Goal: Task Accomplishment & Management: Use online tool/utility

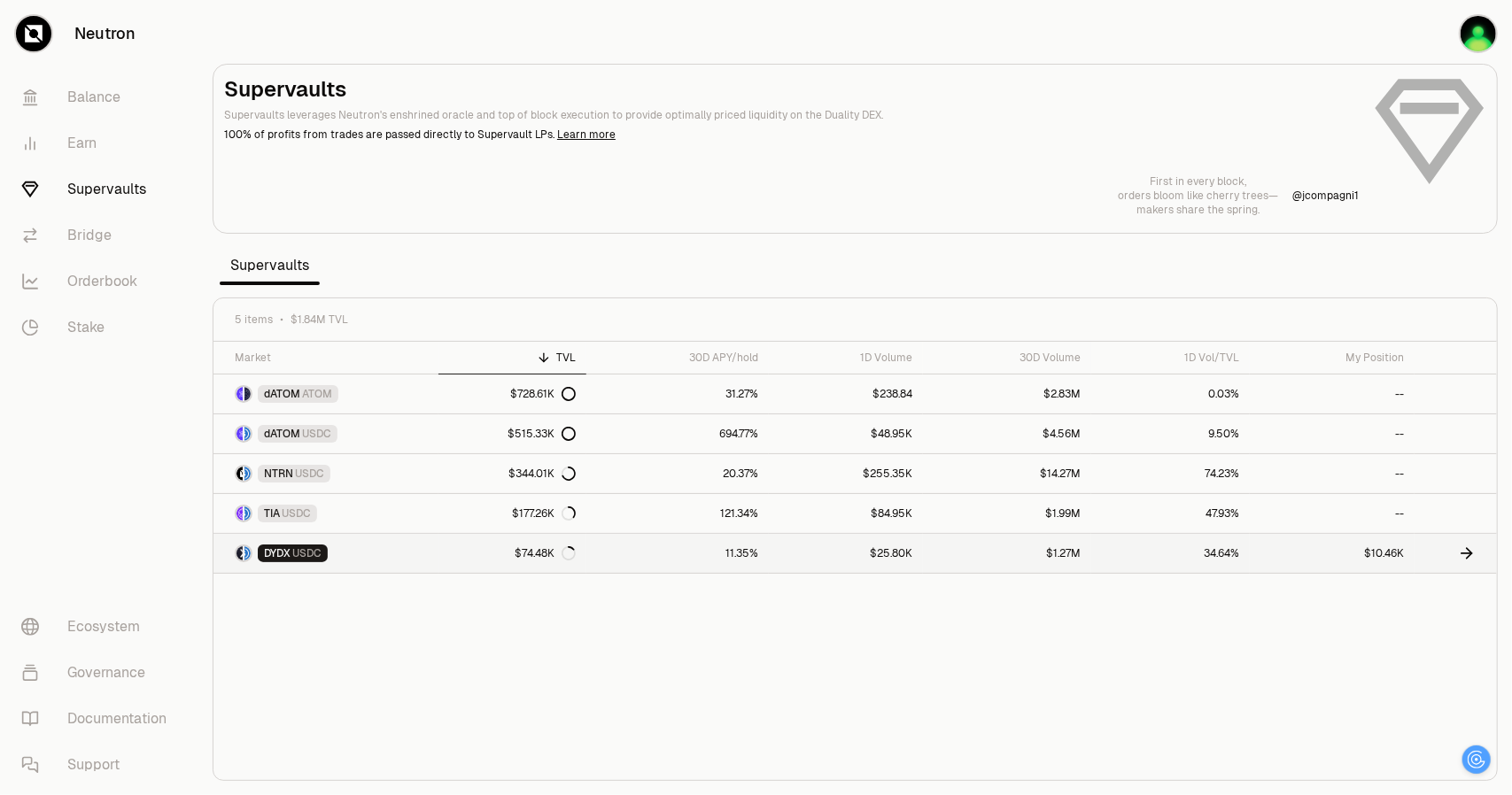
click at [1470, 550] on icon at bounding box center [1469, 553] width 5 height 11
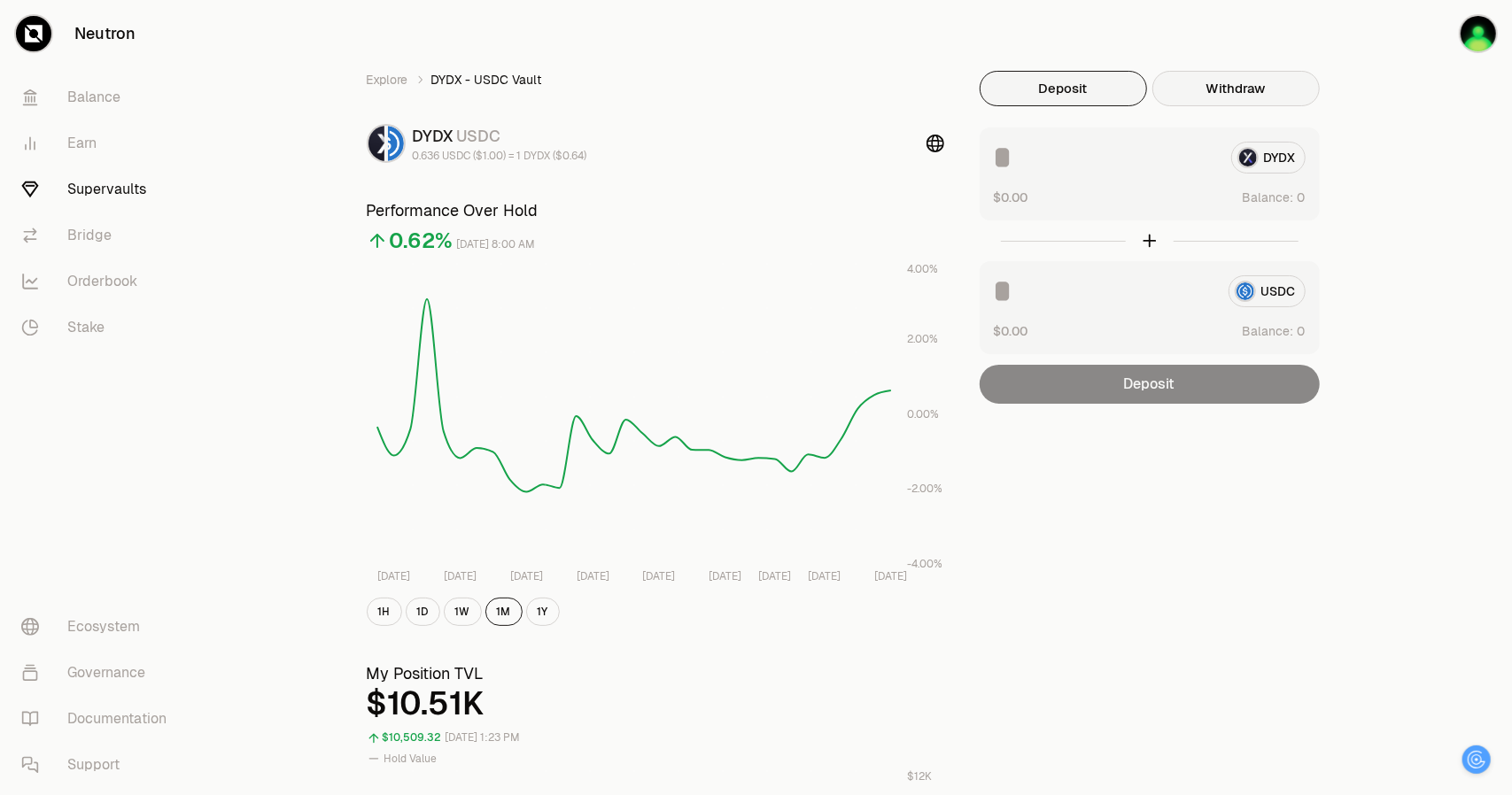
click at [1209, 86] on button "Withdraw" at bounding box center [1236, 88] width 167 height 35
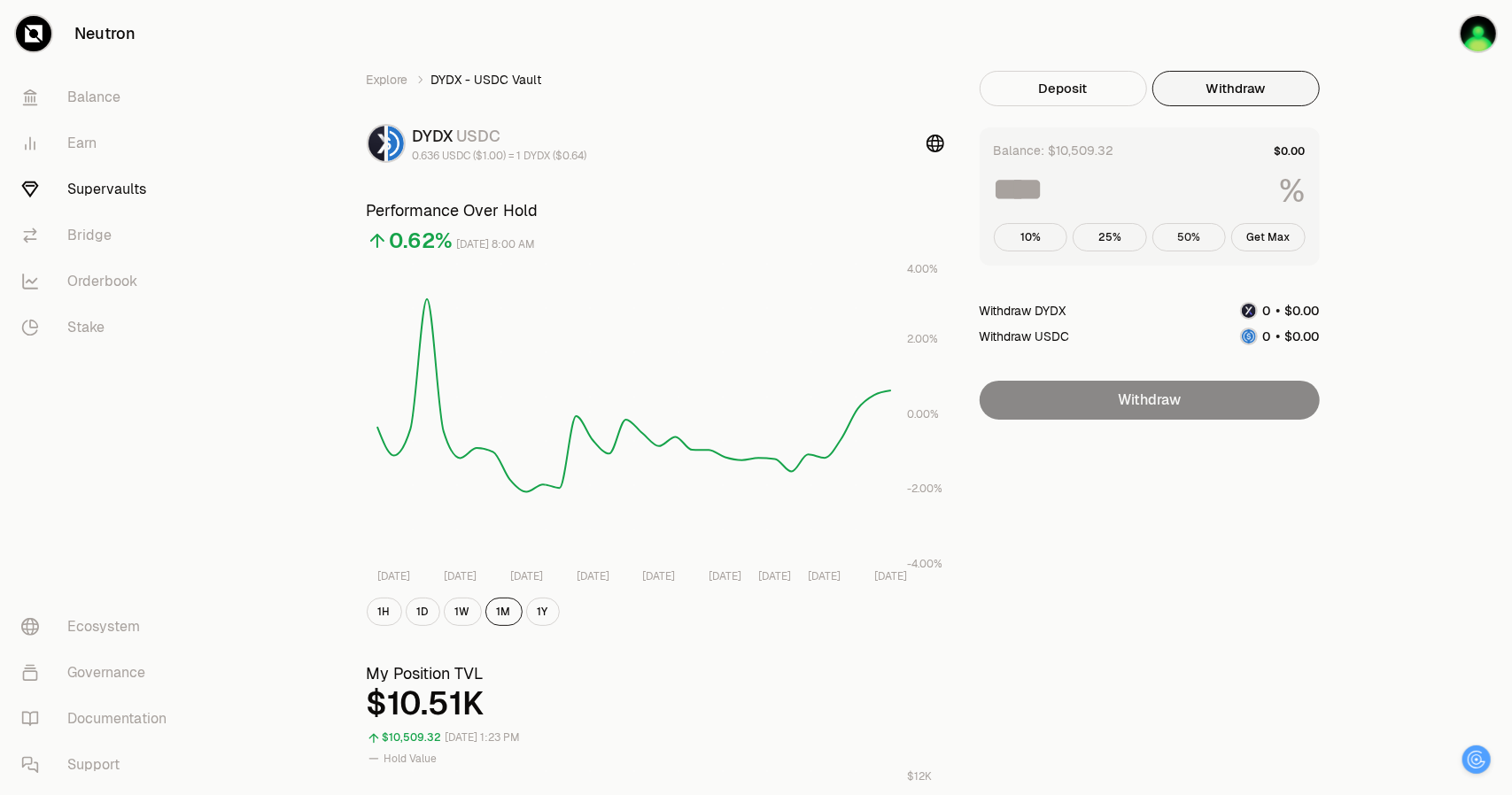
click at [1189, 229] on button "50%" at bounding box center [1189, 237] width 75 height 28
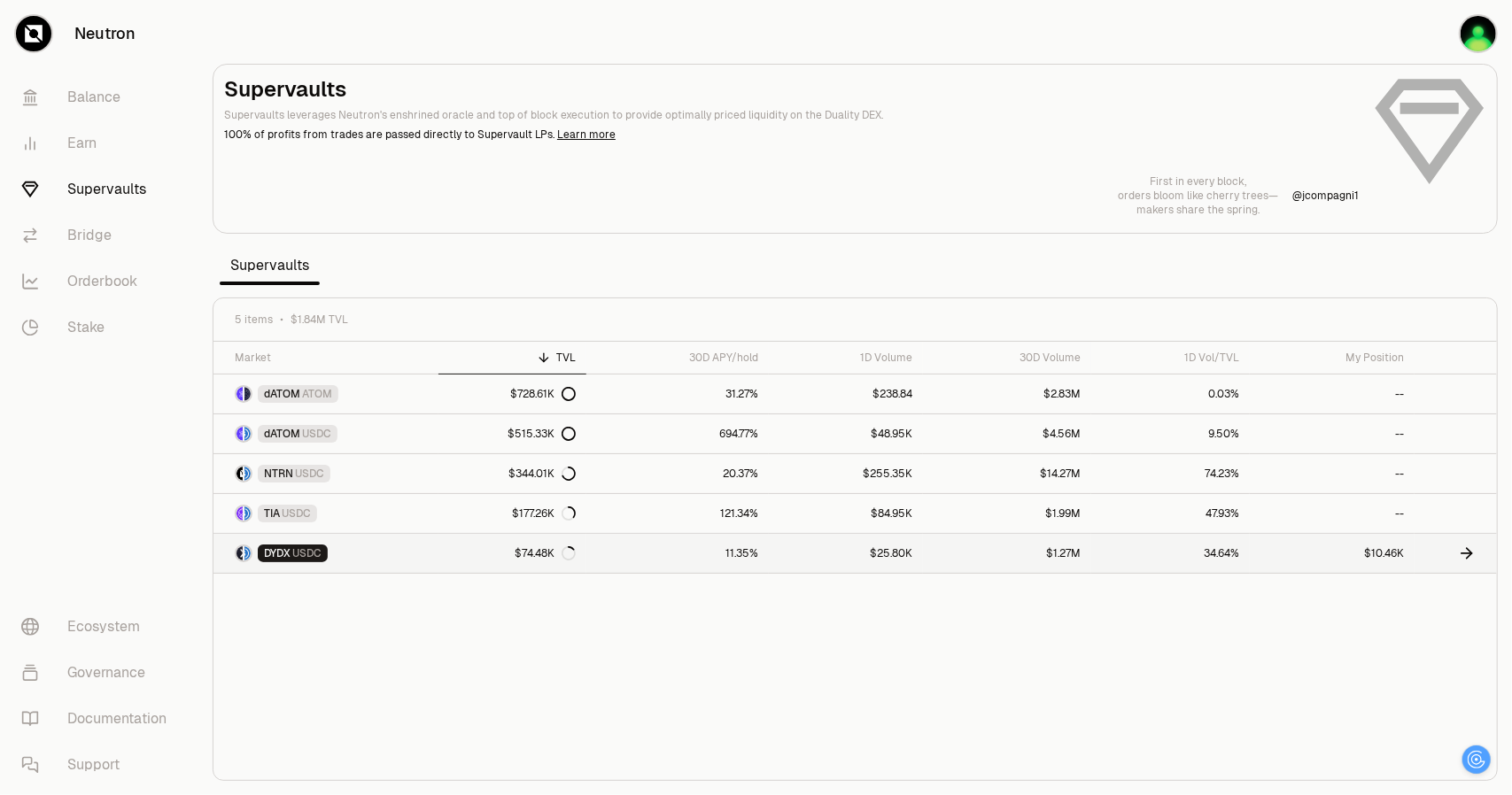
click at [1460, 553] on icon at bounding box center [1466, 552] width 17 height 17
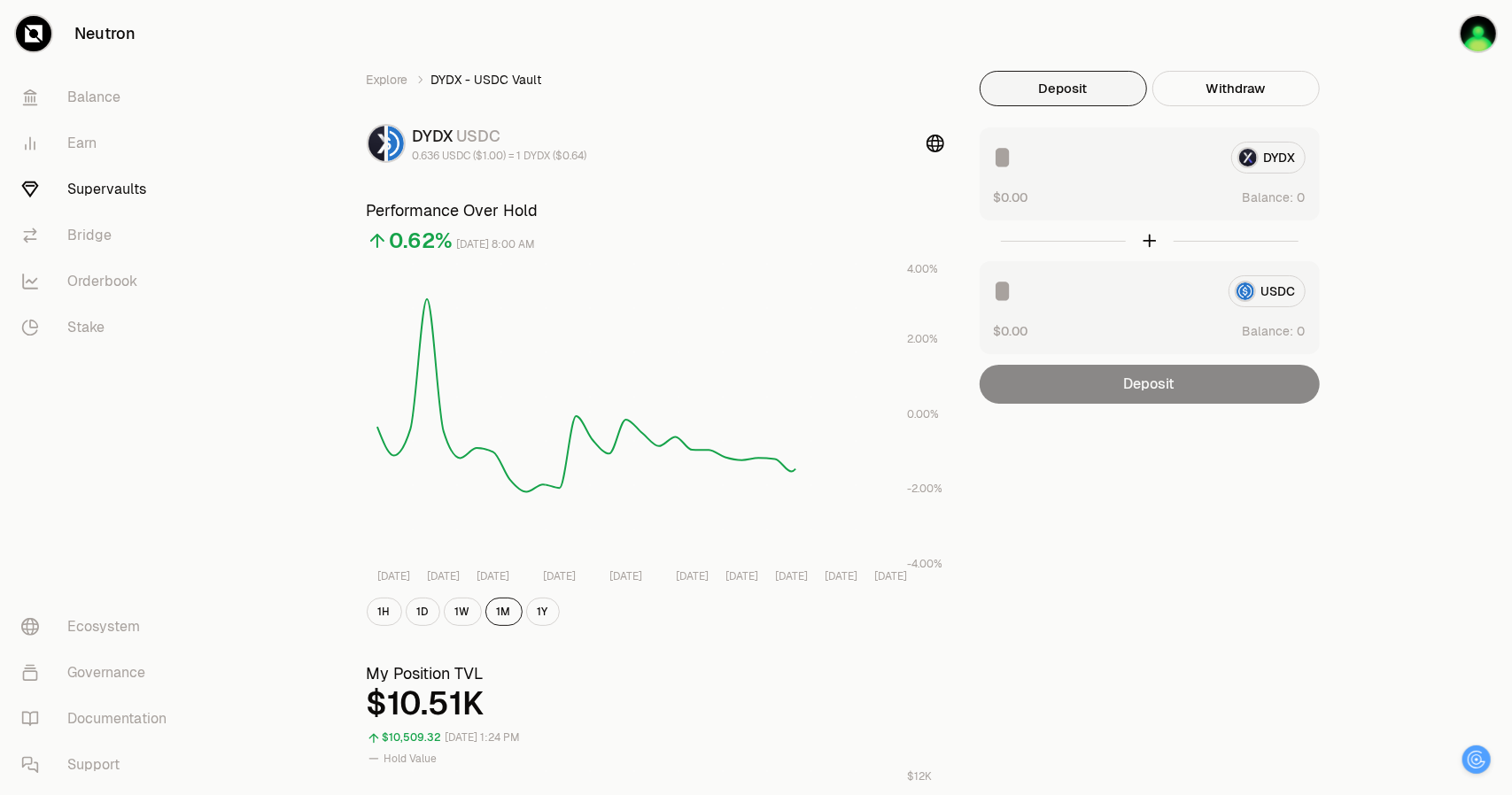
click at [1047, 180] on div "DYDX $0.00 Balance:" at bounding box center [1149, 174] width 340 height 93
click at [1253, 89] on button "Withdraw" at bounding box center [1236, 88] width 167 height 35
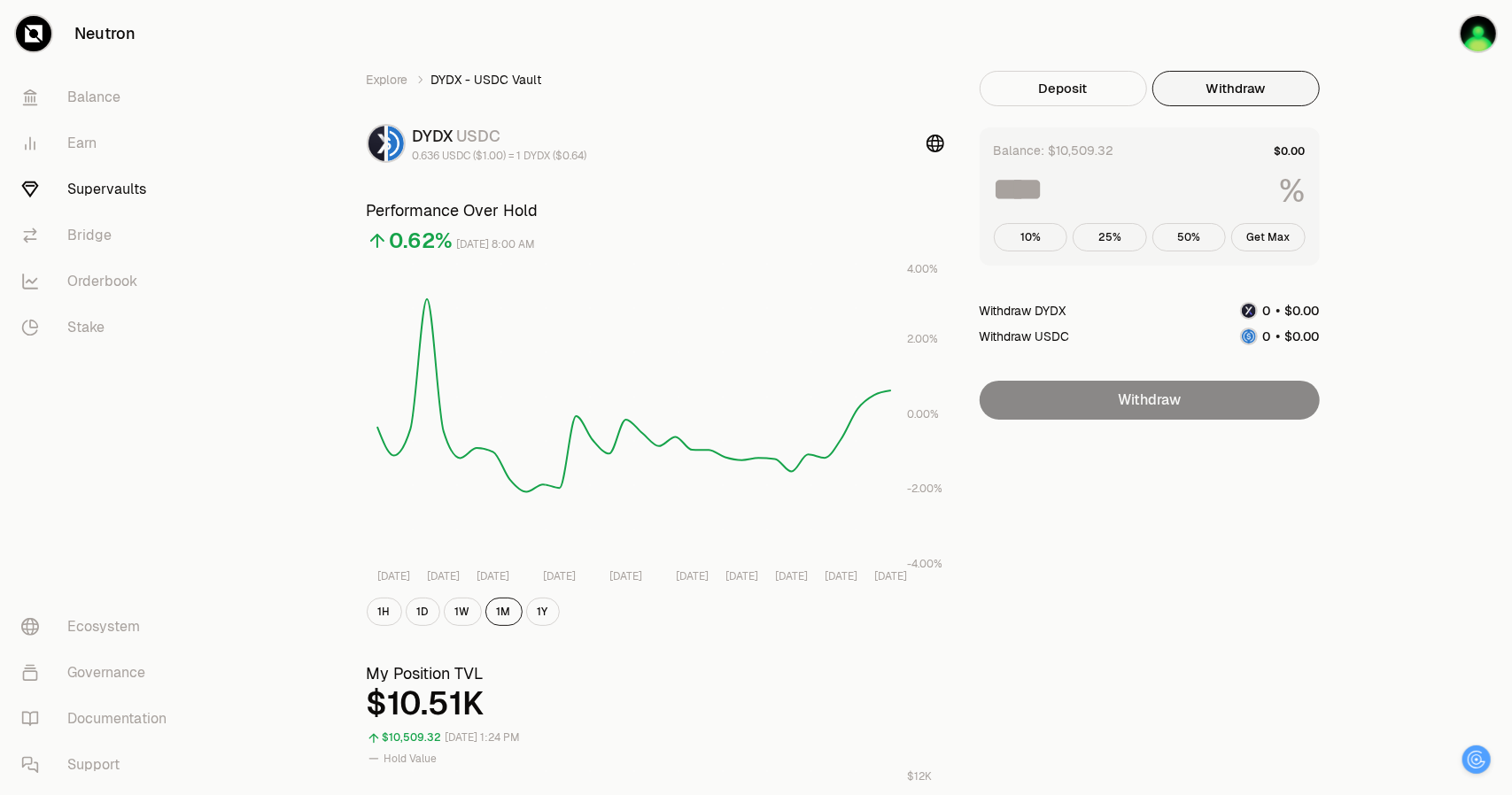
click at [1024, 197] on input at bounding box center [1129, 189] width 272 height 32
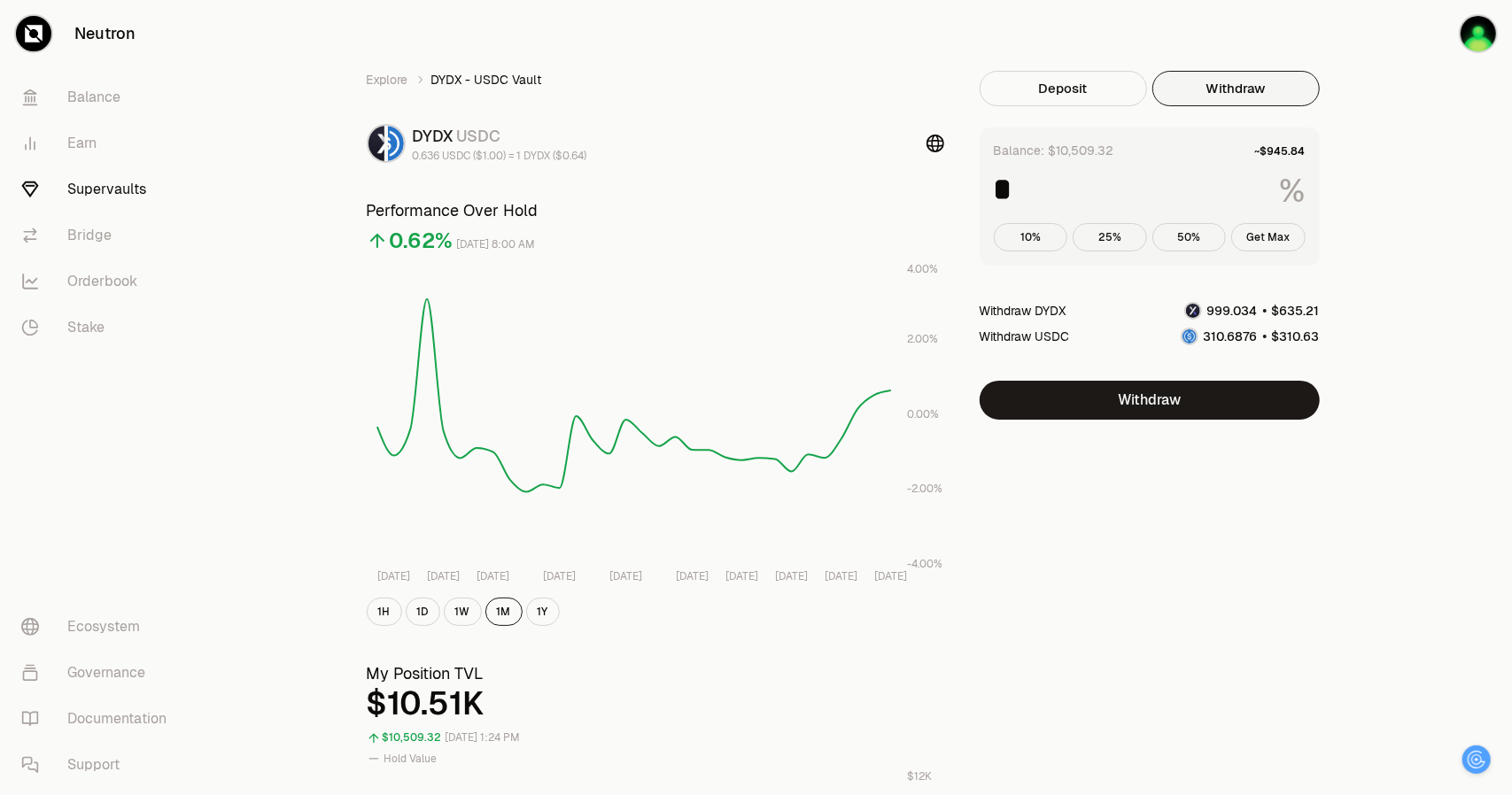
type input "**"
